Goal: Entertainment & Leisure: Consume media (video, audio)

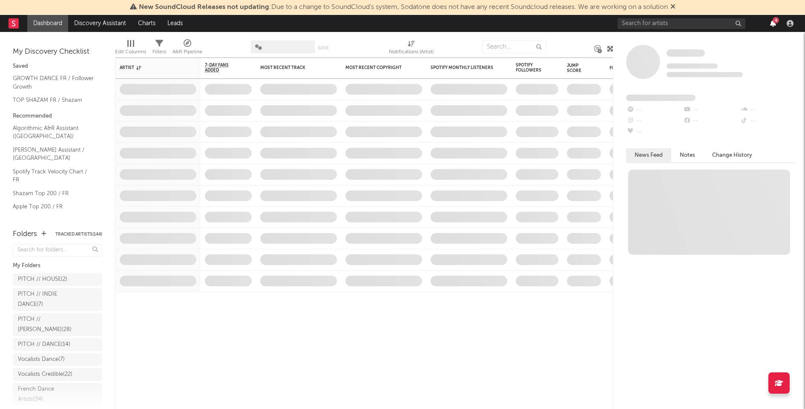
click at [771, 23] on icon "button" at bounding box center [773, 23] width 6 height 7
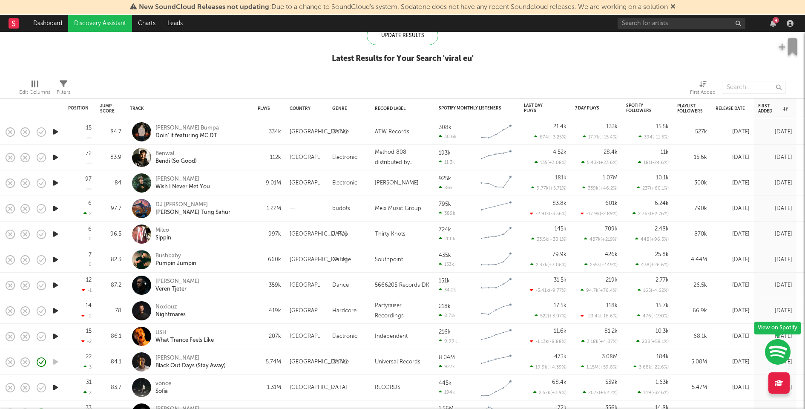
click at [52, 129] on icon "button" at bounding box center [55, 131] width 9 height 11
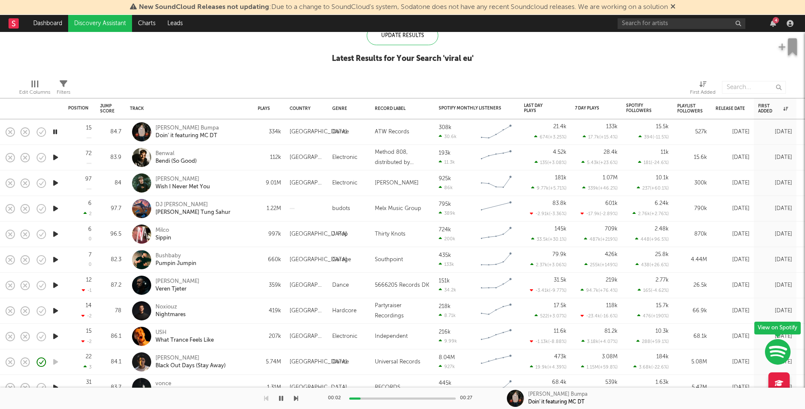
click at [55, 158] on icon "button" at bounding box center [55, 157] width 9 height 11
click at [55, 158] on icon "button" at bounding box center [55, 157] width 8 height 11
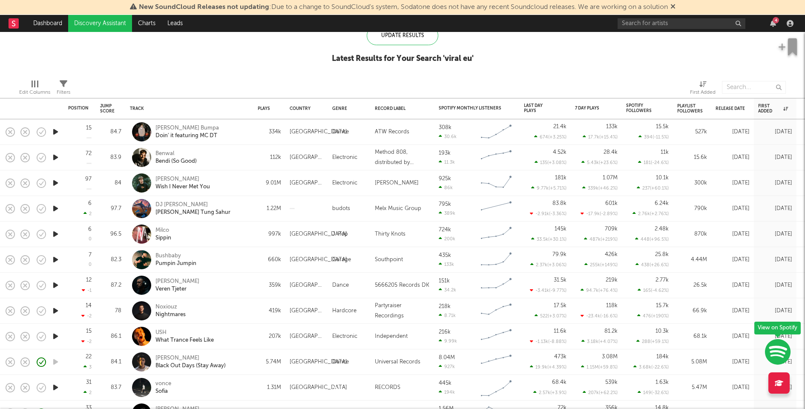
click at [58, 184] on icon "button" at bounding box center [55, 183] width 9 height 11
click at [57, 209] on icon "button" at bounding box center [55, 208] width 9 height 11
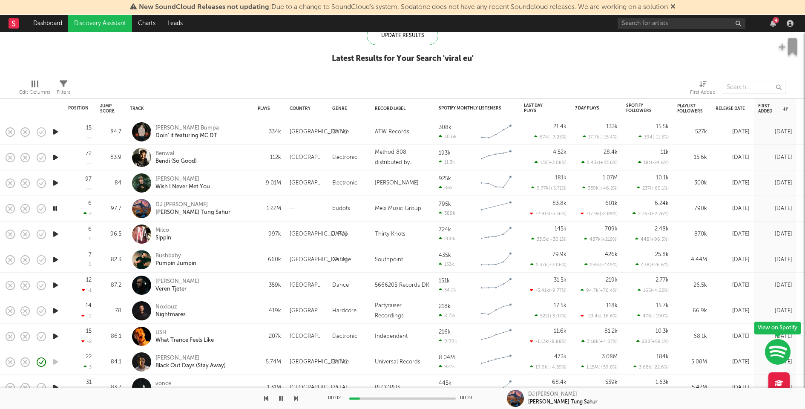
click at [57, 209] on icon "button" at bounding box center [55, 208] width 8 height 11
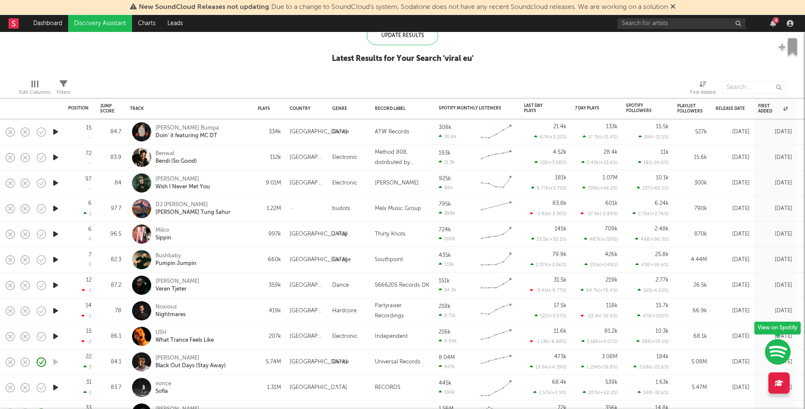
click at [57, 233] on icon "button" at bounding box center [55, 234] width 9 height 11
click at [57, 233] on icon "button" at bounding box center [55, 234] width 8 height 11
